Goal: Task Accomplishment & Management: Use online tool/utility

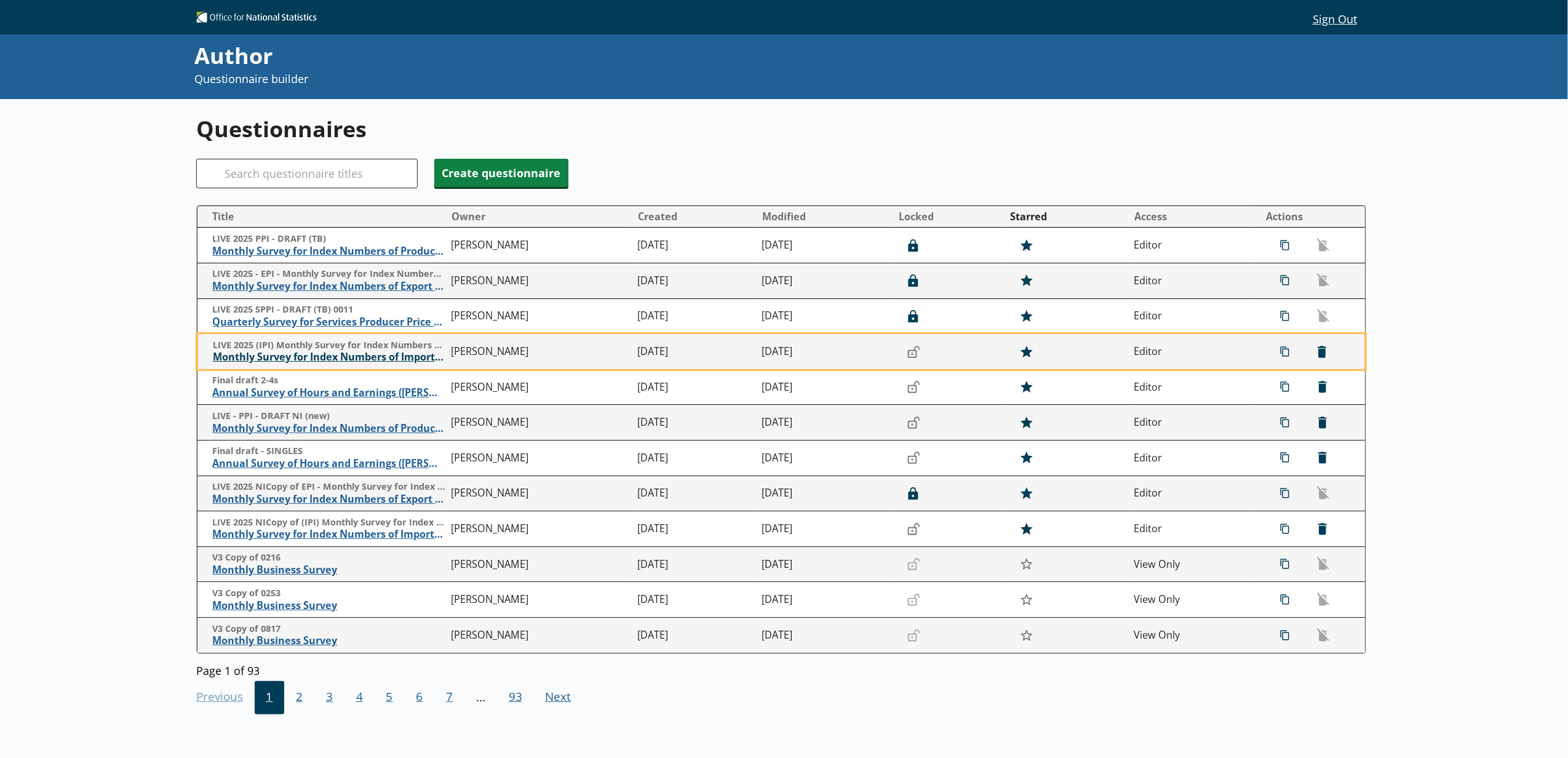
click at [314, 364] on span "Monthly Survey for Index Numbers of Import Prices - Price Quotation Return" at bounding box center [329, 357] width 232 height 13
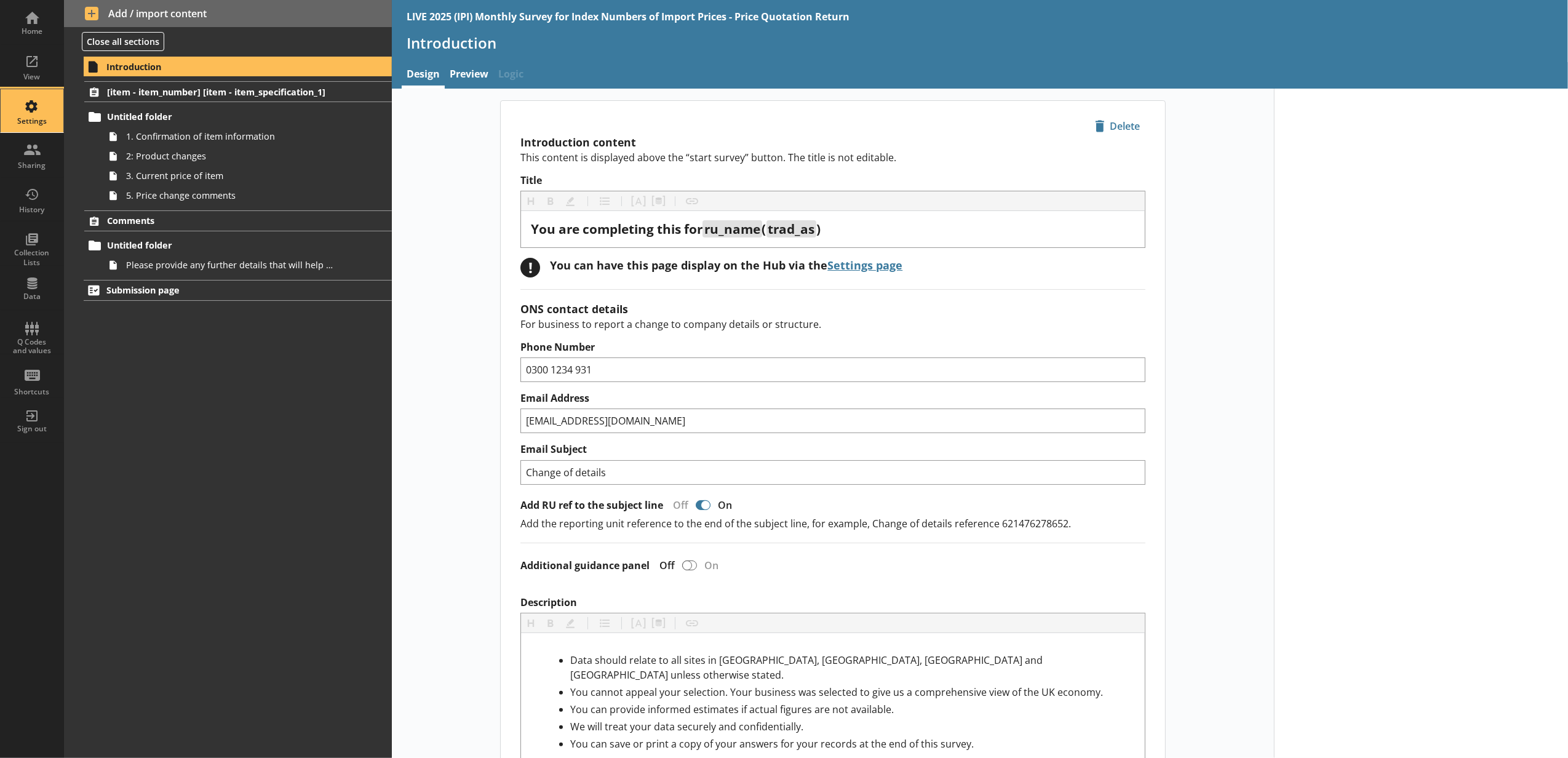
click at [29, 132] on div "Settings" at bounding box center [32, 111] width 43 height 43
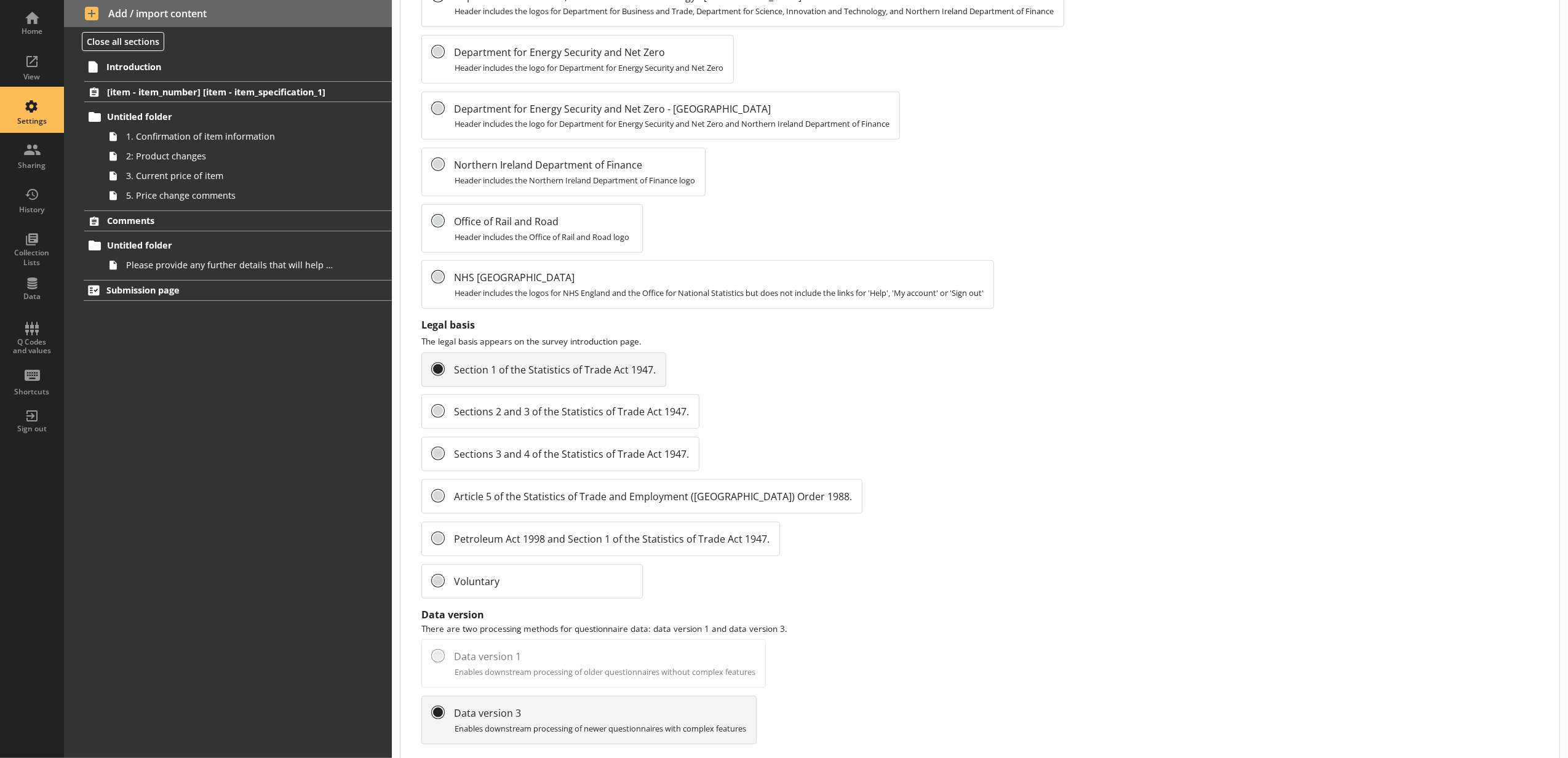
scroll to position [1088, 0]
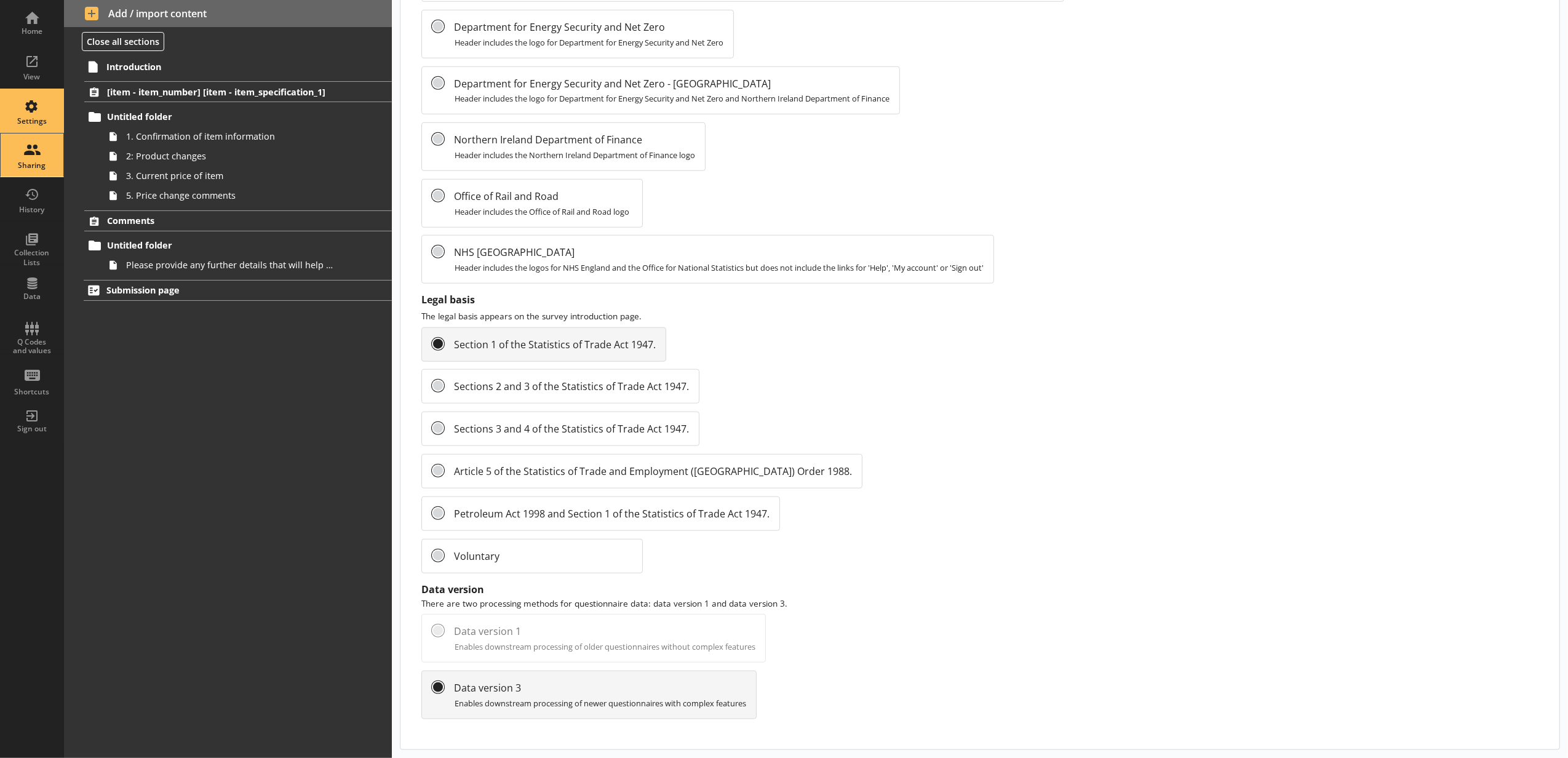
click at [20, 171] on div "Sharing" at bounding box center [32, 166] width 43 height 10
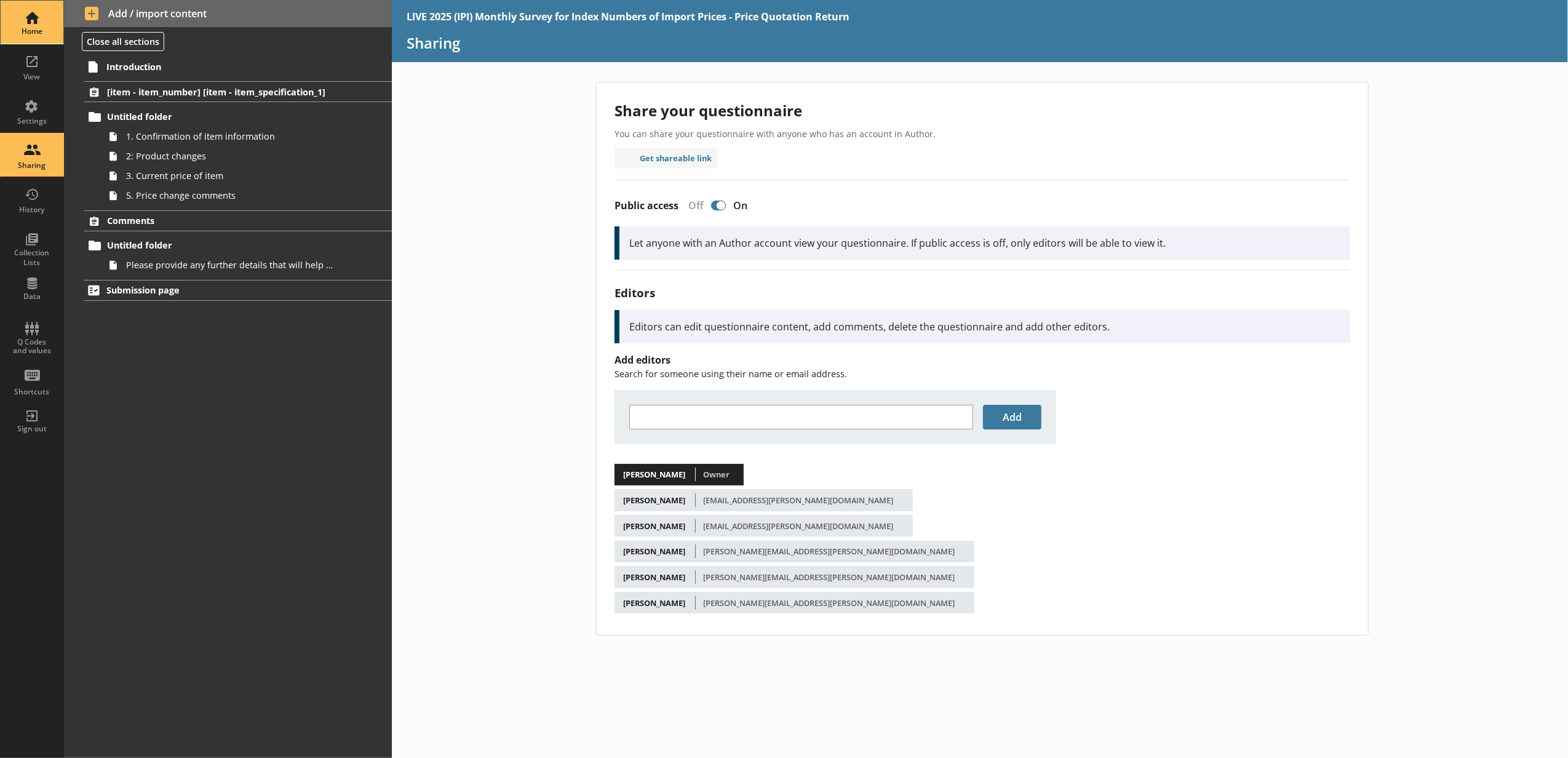
click at [35, 31] on div "Home" at bounding box center [32, 32] width 43 height 10
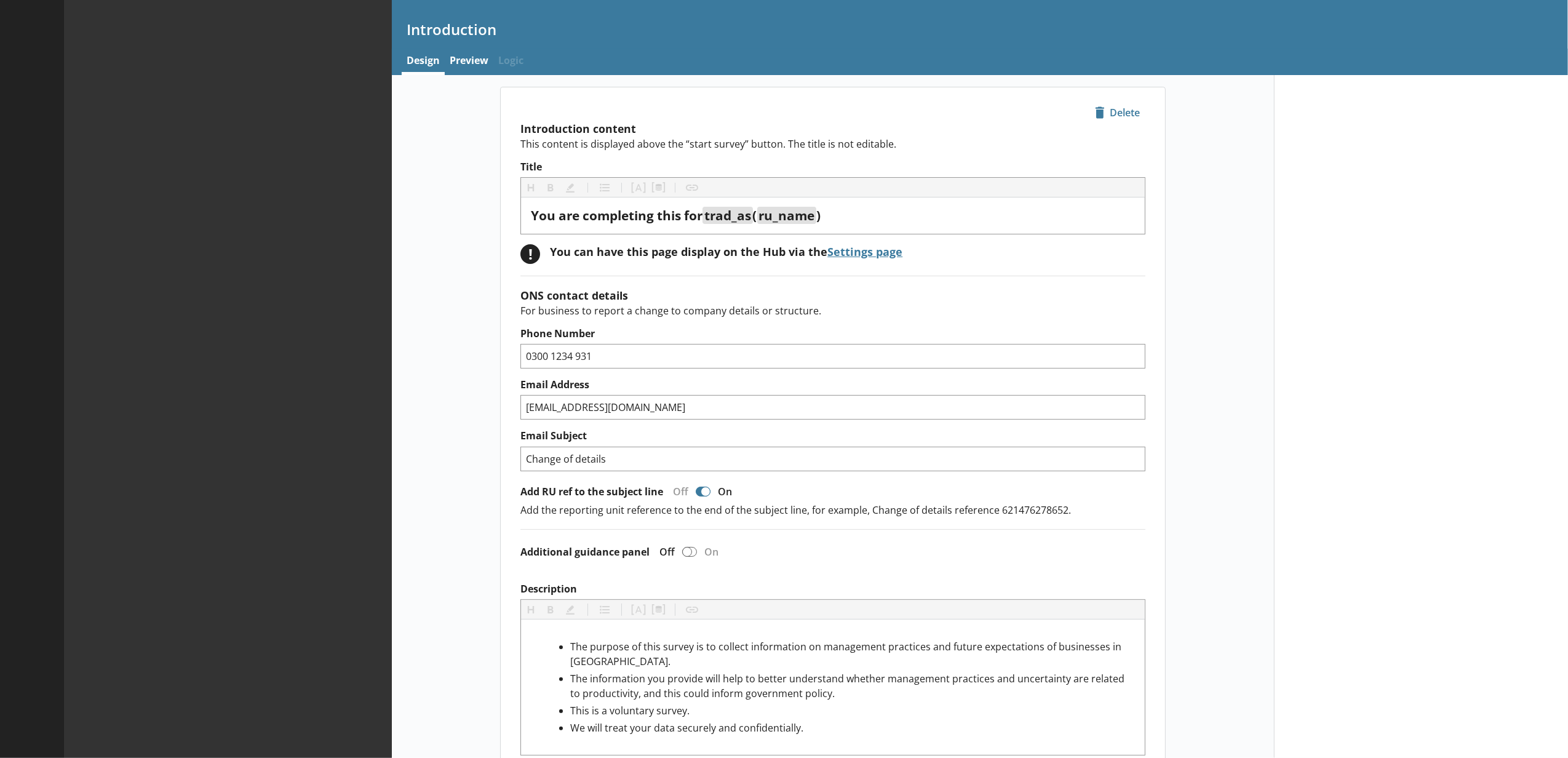
type textarea "x"
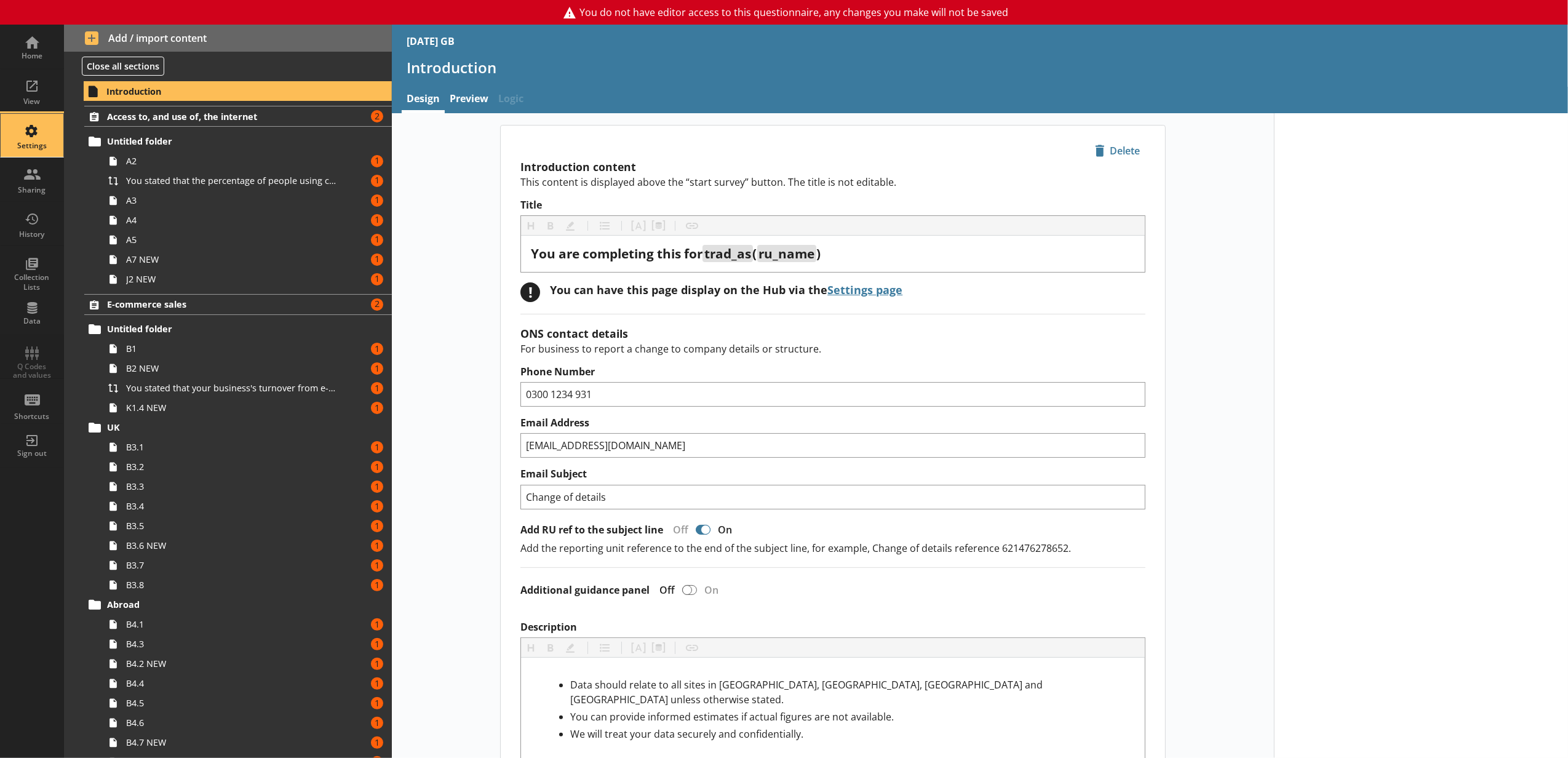
click at [34, 130] on div "Settings" at bounding box center [32, 135] width 43 height 43
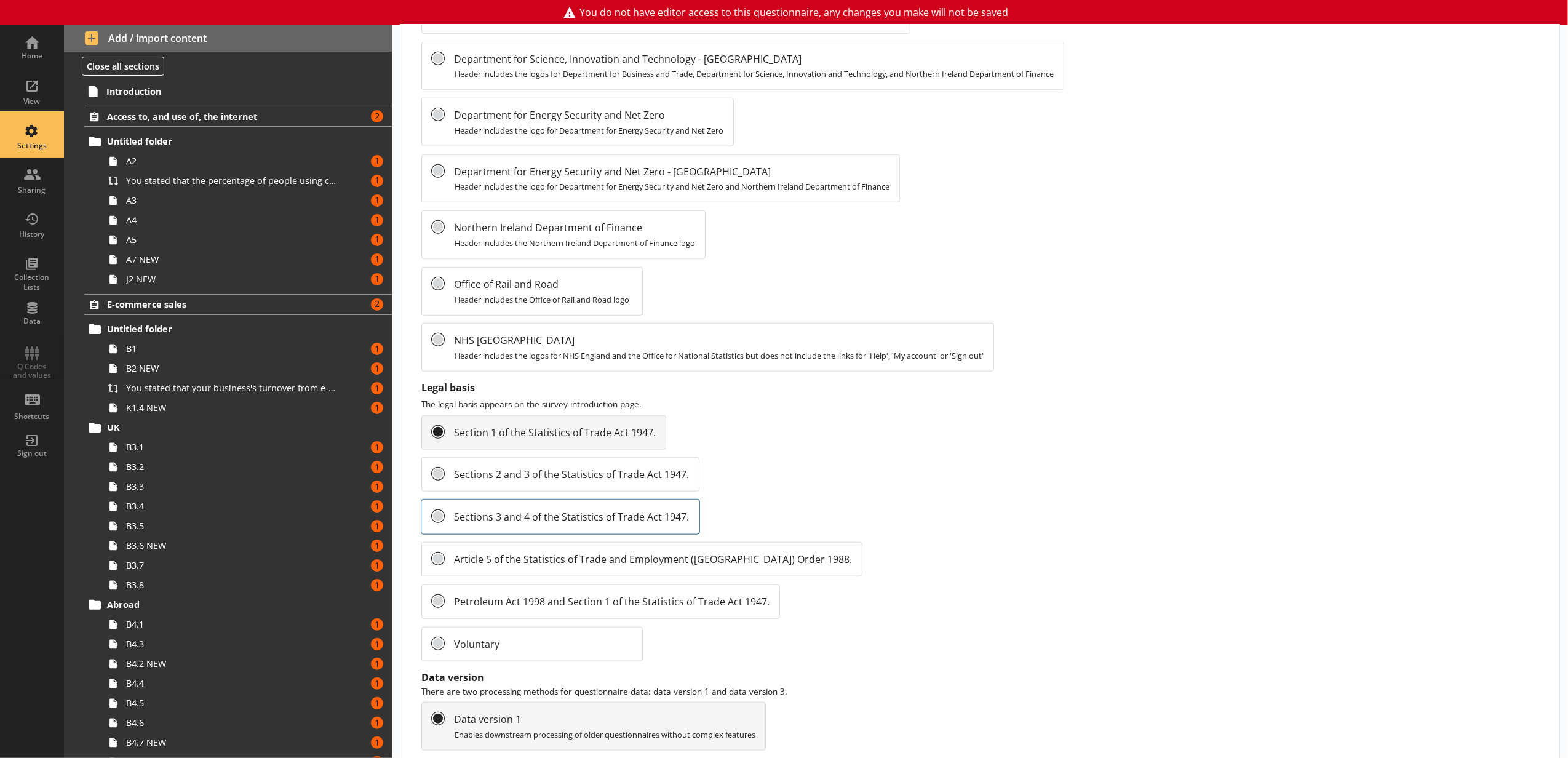
scroll to position [1113, 0]
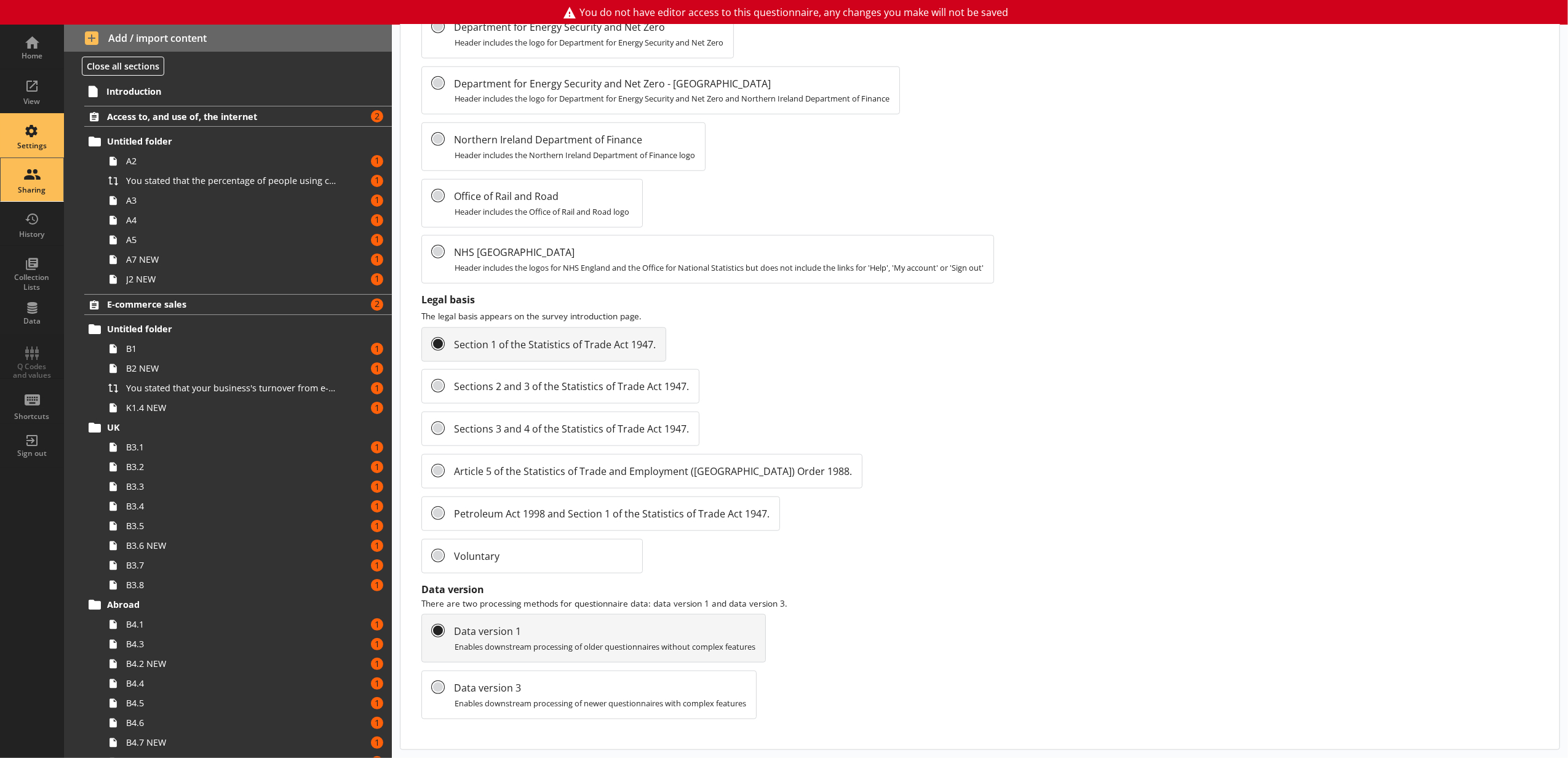
click at [21, 194] on div "Sharing" at bounding box center [32, 190] width 43 height 10
